Goal: Information Seeking & Learning: Learn about a topic

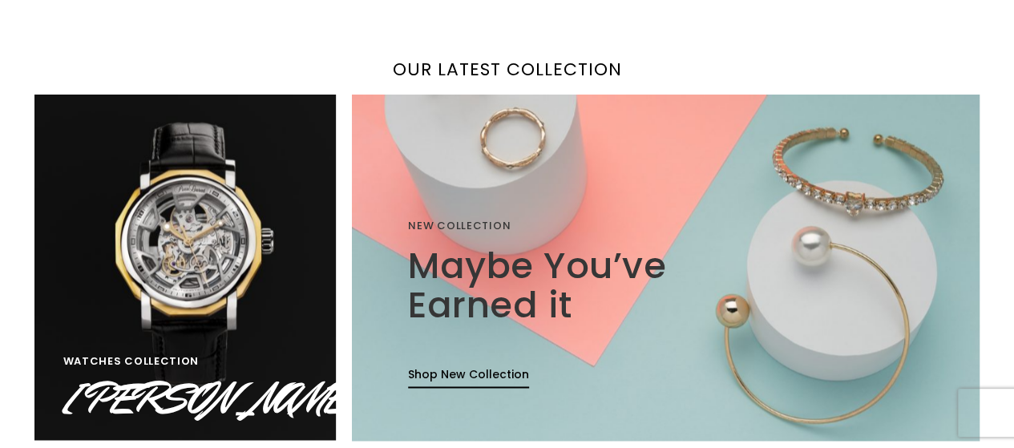
scroll to position [1081, 0]
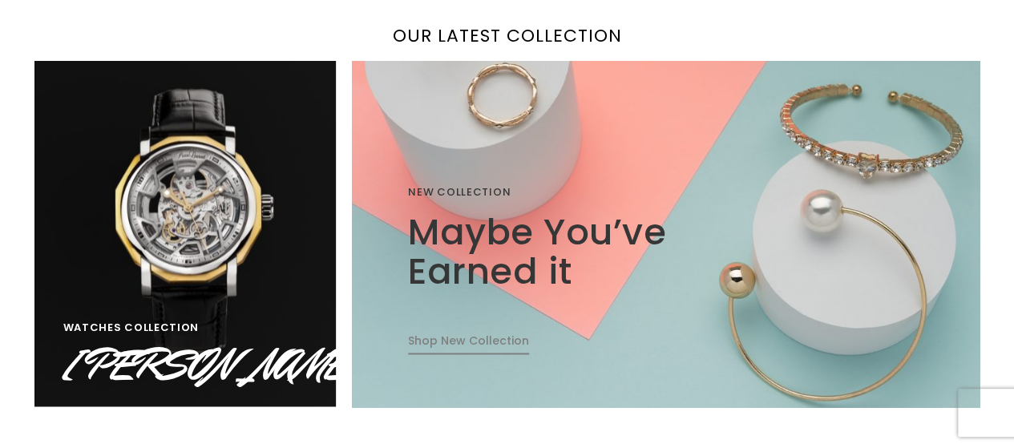
click at [454, 336] on link "Shop New Collection" at bounding box center [468, 344] width 121 height 22
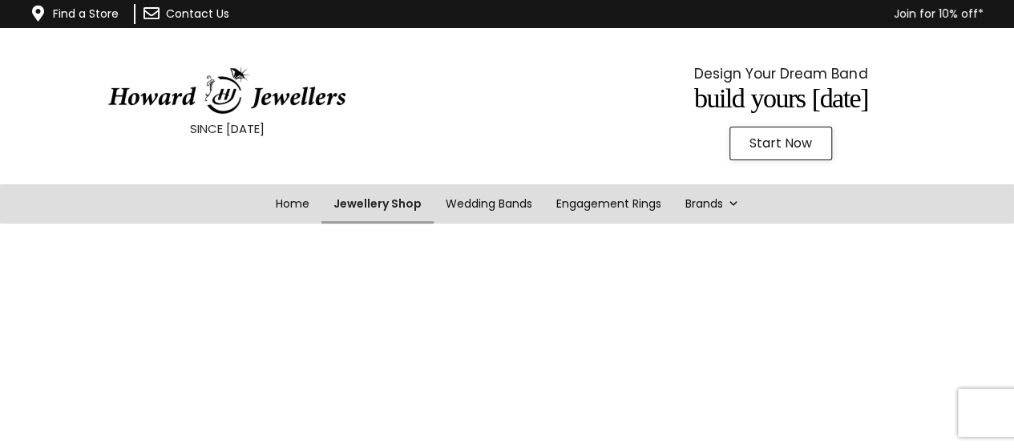
click at [359, 204] on link "Jewellery Shop" at bounding box center [378, 203] width 112 height 39
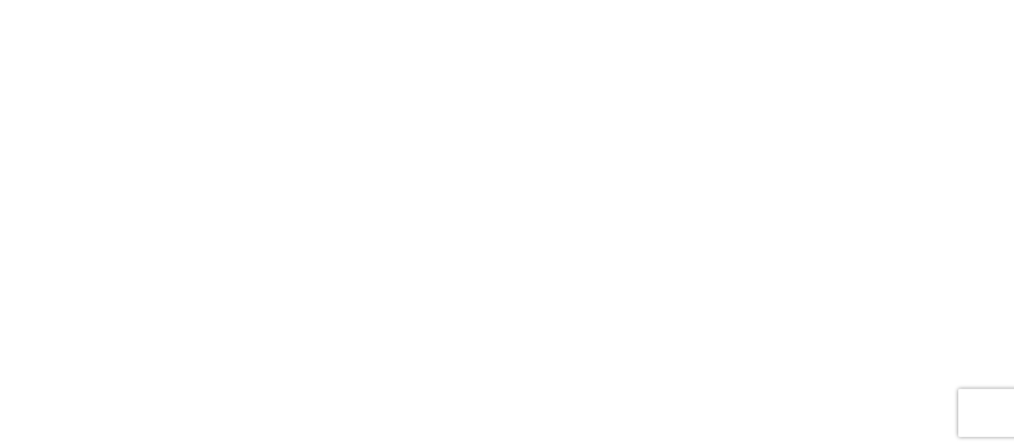
scroll to position [910, 0]
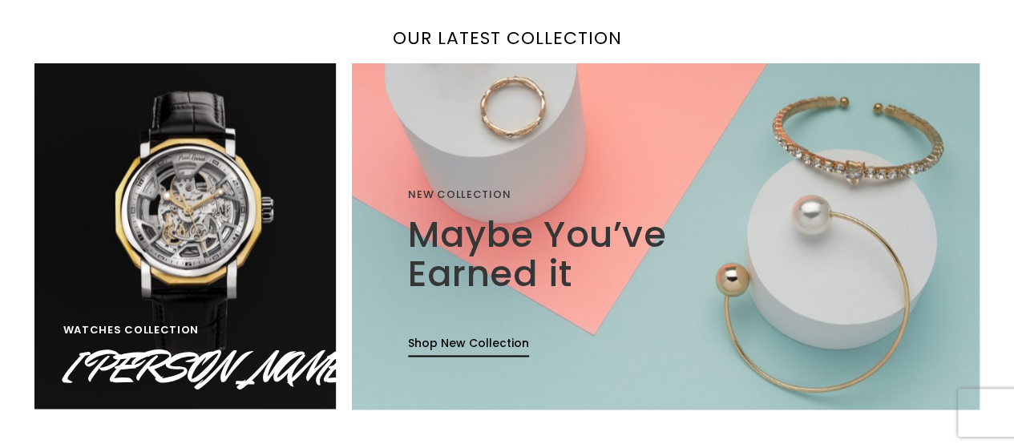
scroll to position [1080, 0]
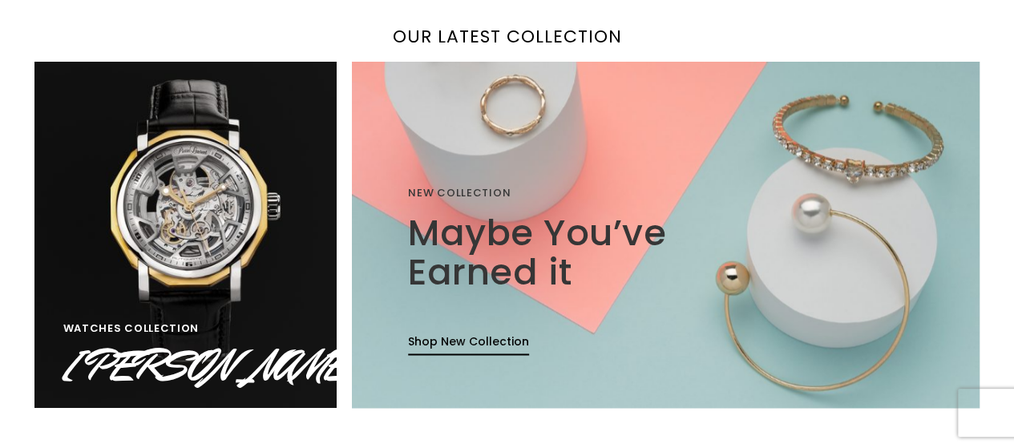
click at [130, 324] on span "WATCHES COLLECTION" at bounding box center [131, 328] width 136 height 15
click at [145, 350] on link "Pierre Laurent" at bounding box center [218, 366] width 310 height 62
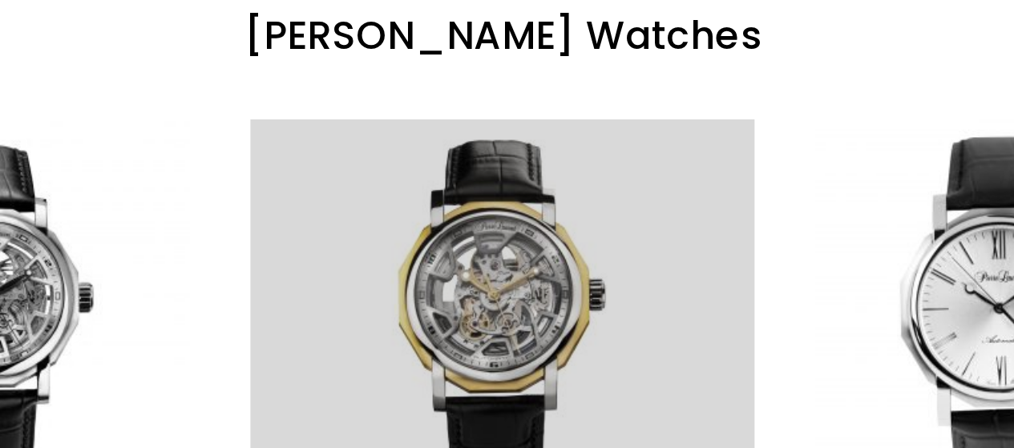
scroll to position [140, 0]
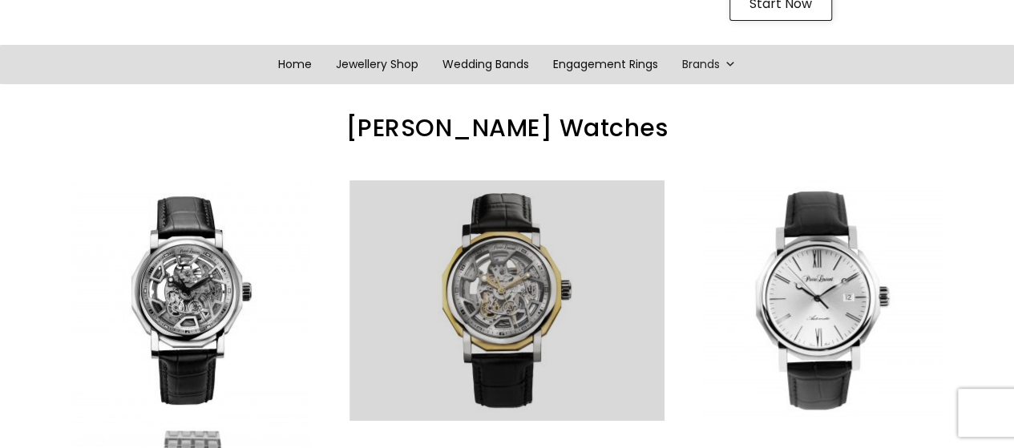
click at [515, 282] on link at bounding box center [507, 300] width 315 height 241
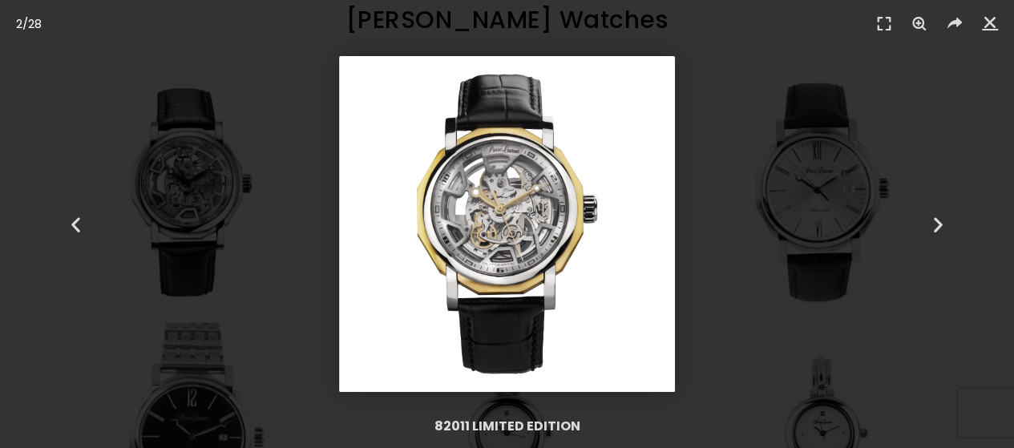
scroll to position [249, 0]
click at [935, 221] on icon "Next slide" at bounding box center [939, 224] width 20 height 20
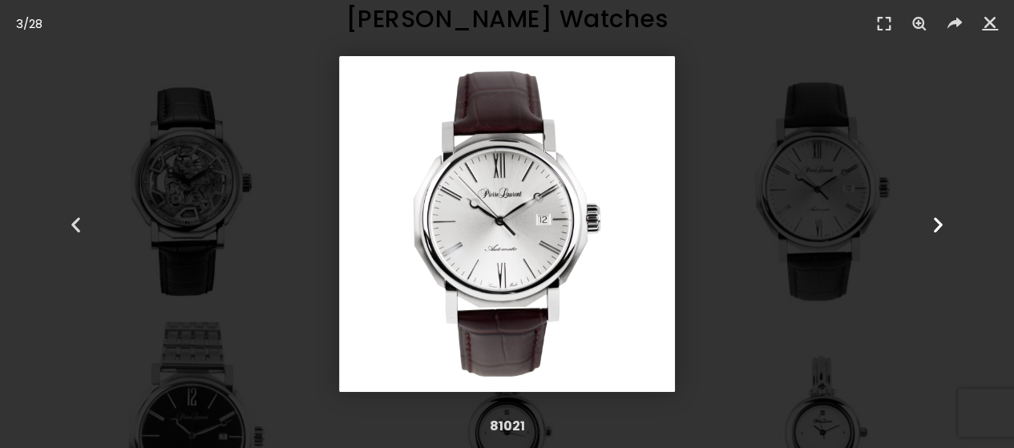
click at [935, 221] on icon "Next slide" at bounding box center [939, 224] width 20 height 20
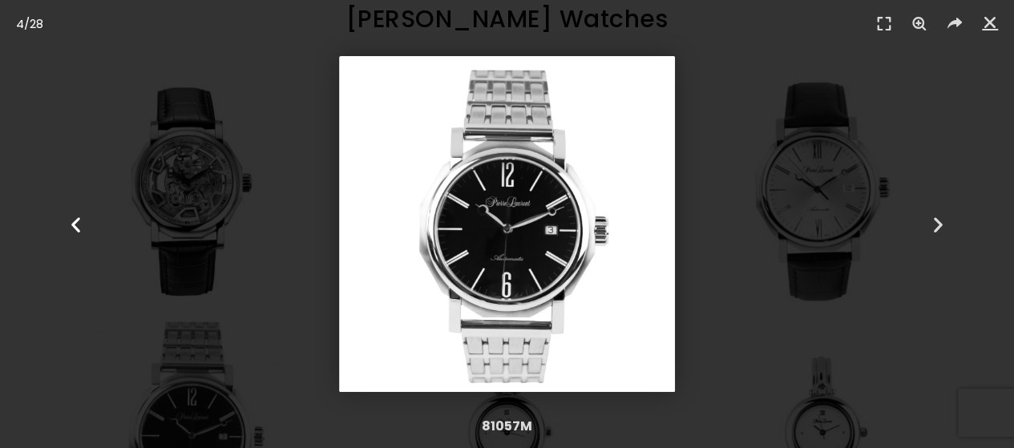
click at [72, 223] on icon "Previous slide" at bounding box center [76, 224] width 20 height 20
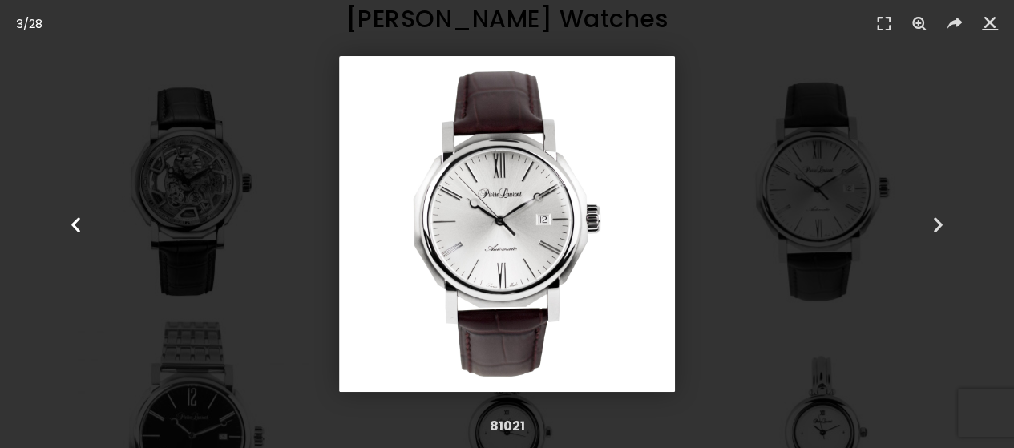
click at [72, 223] on icon "Previous slide" at bounding box center [76, 224] width 20 height 20
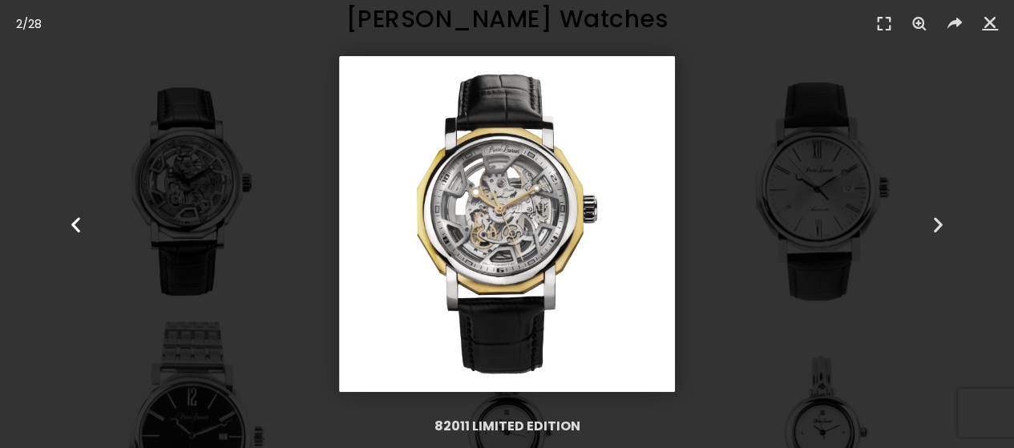
click at [72, 223] on icon "Previous slide" at bounding box center [76, 224] width 20 height 20
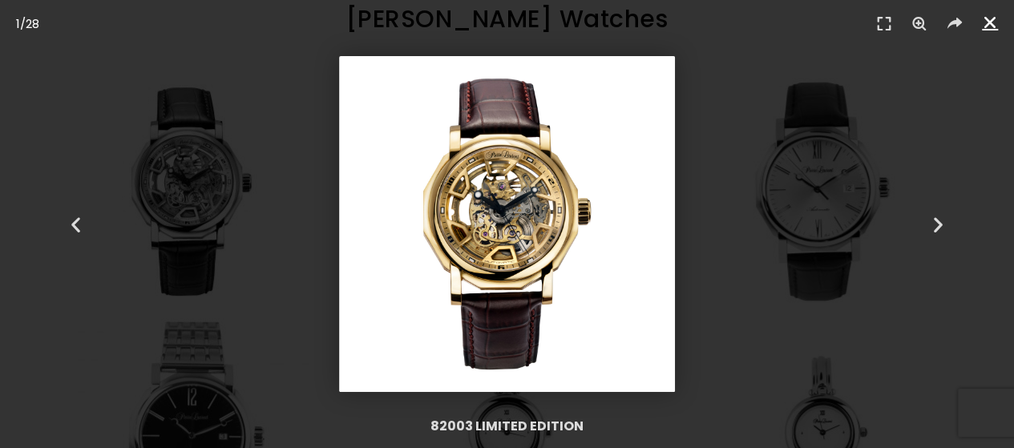
click at [984, 18] on icon "Close (Esc)" at bounding box center [990, 22] width 16 height 16
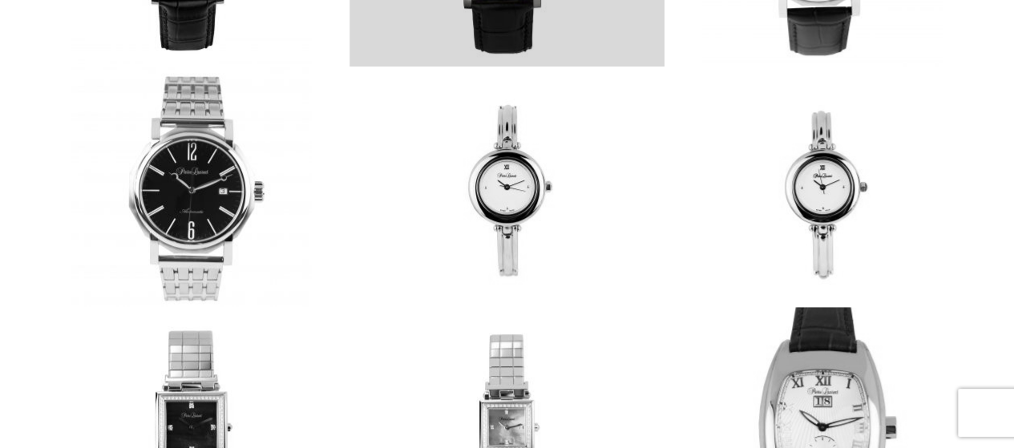
scroll to position [495, 0]
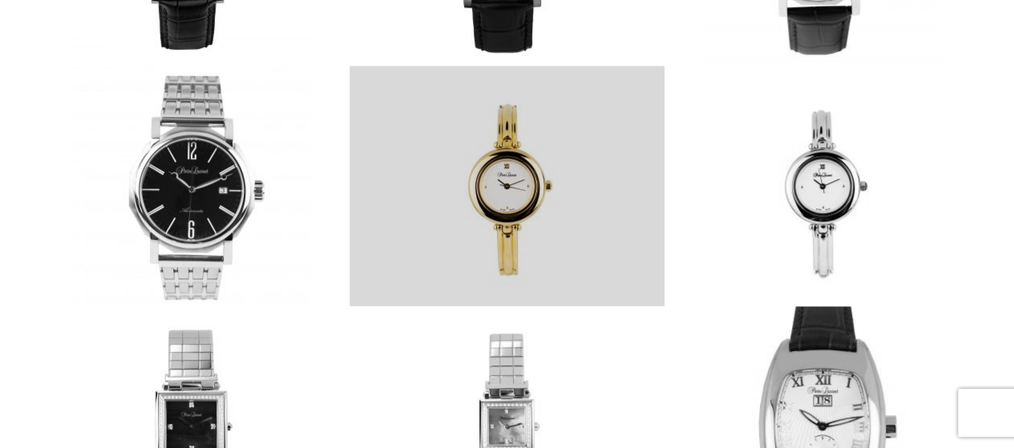
click at [502, 225] on link at bounding box center [507, 186] width 315 height 241
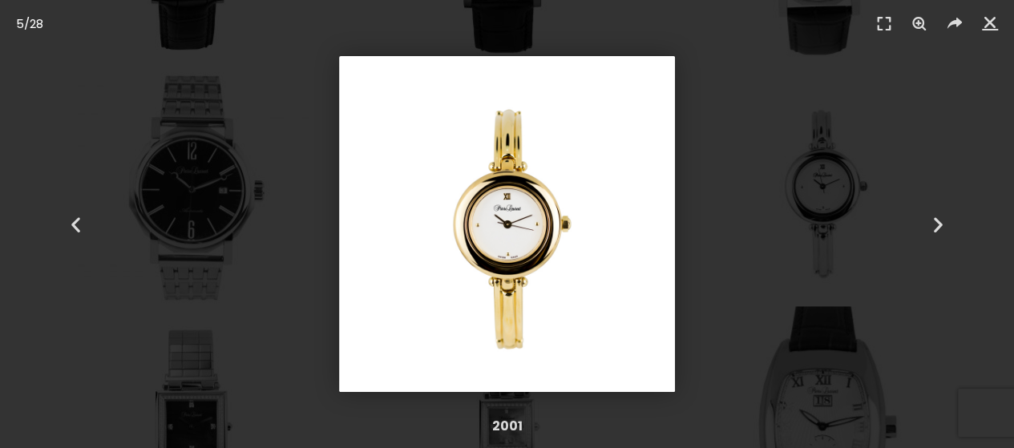
click at [502, 225] on img "5 / 28" at bounding box center [507, 224] width 336 height 336
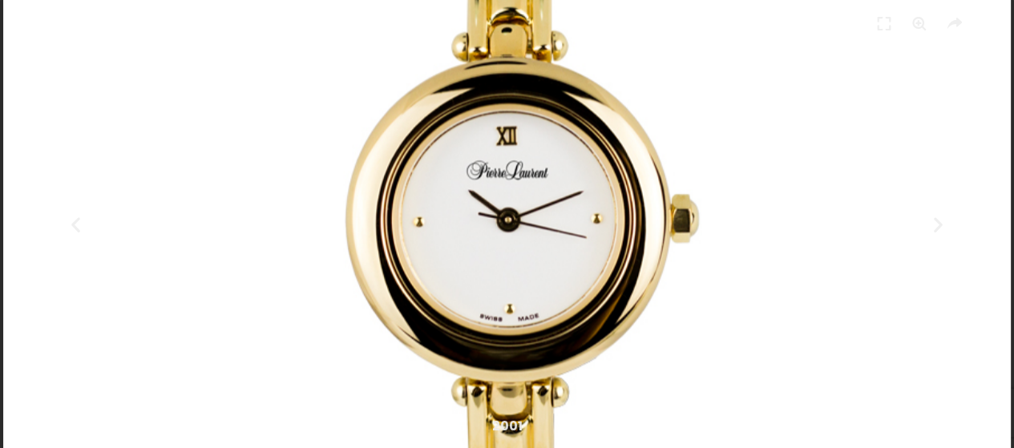
click at [991, 20] on icon "Close (Esc)" at bounding box center [990, 22] width 16 height 16
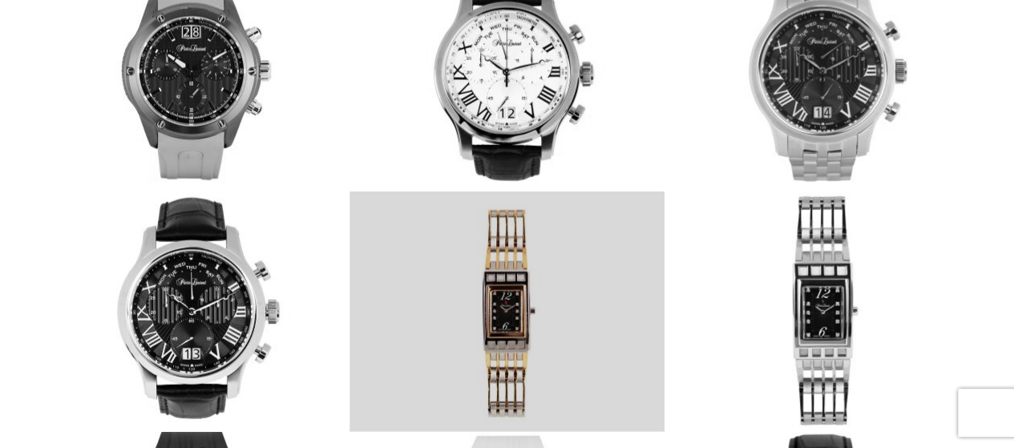
scroll to position [1810, 0]
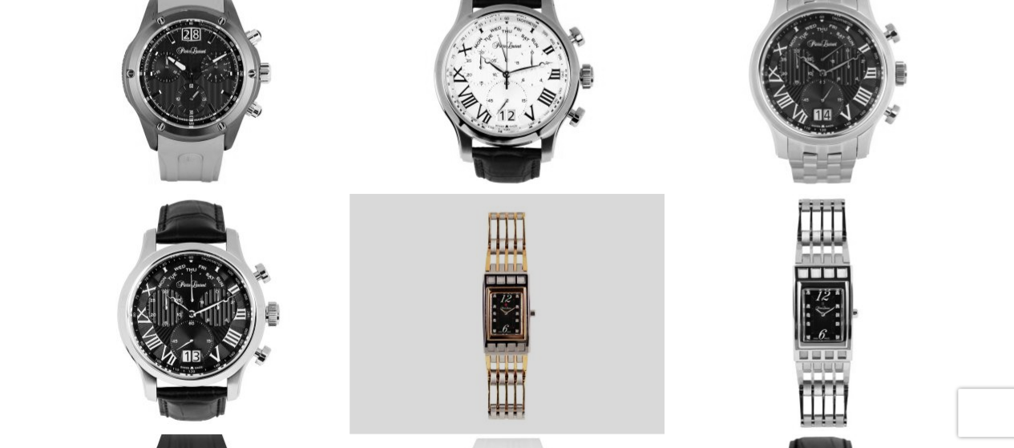
click at [506, 331] on link at bounding box center [507, 314] width 315 height 241
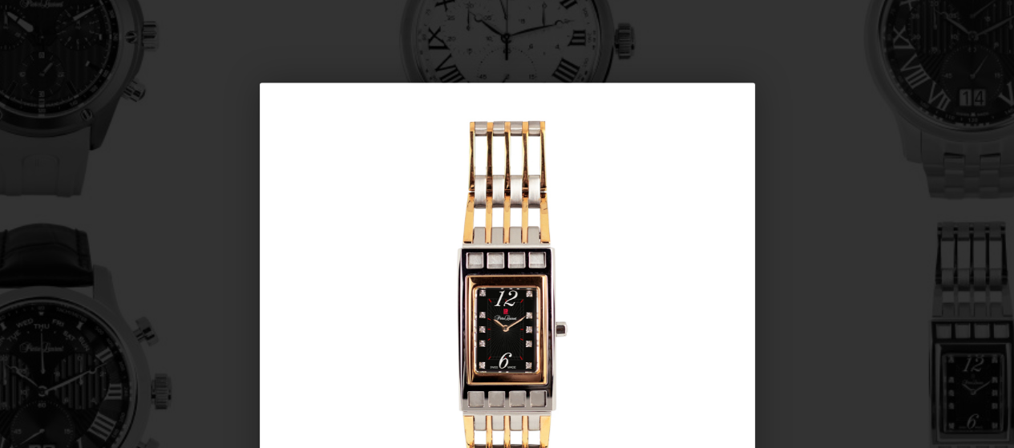
scroll to position [1855, 0]
